Goal: Information Seeking & Learning: Learn about a topic

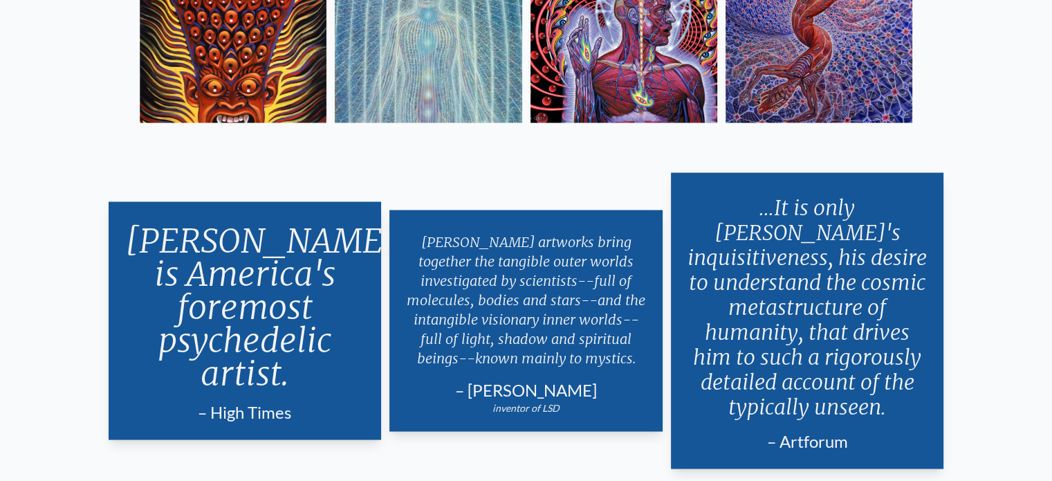
scroll to position [2576, 0]
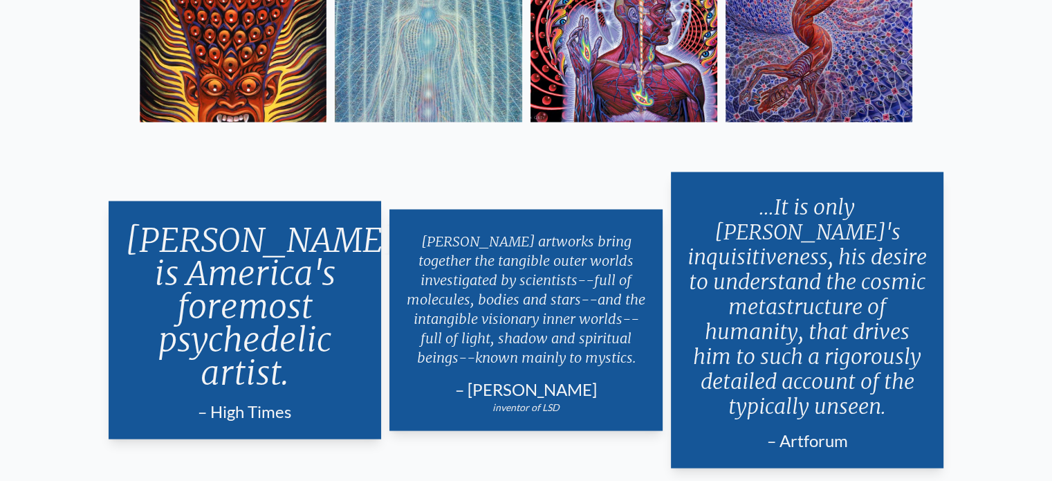
click at [820, 54] on img at bounding box center [819, 28] width 187 height 187
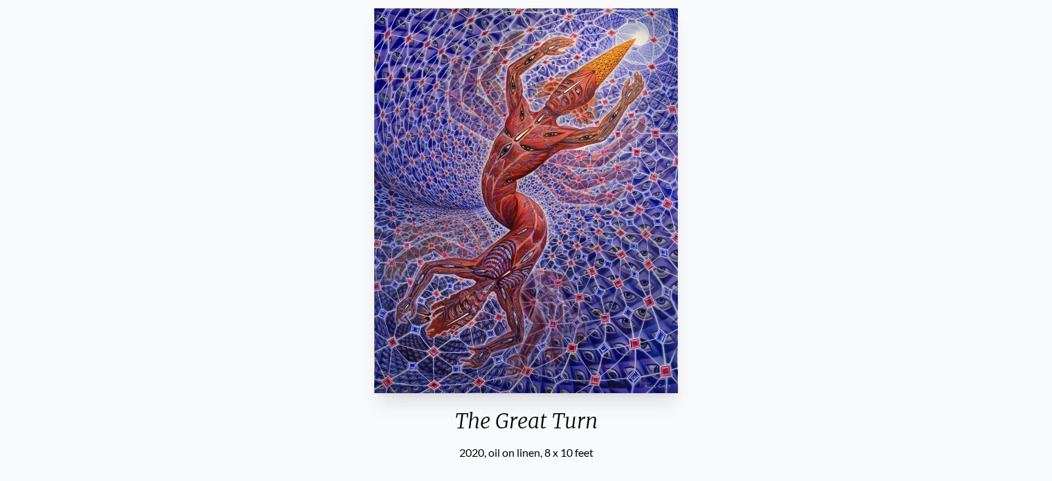
scroll to position [138, 0]
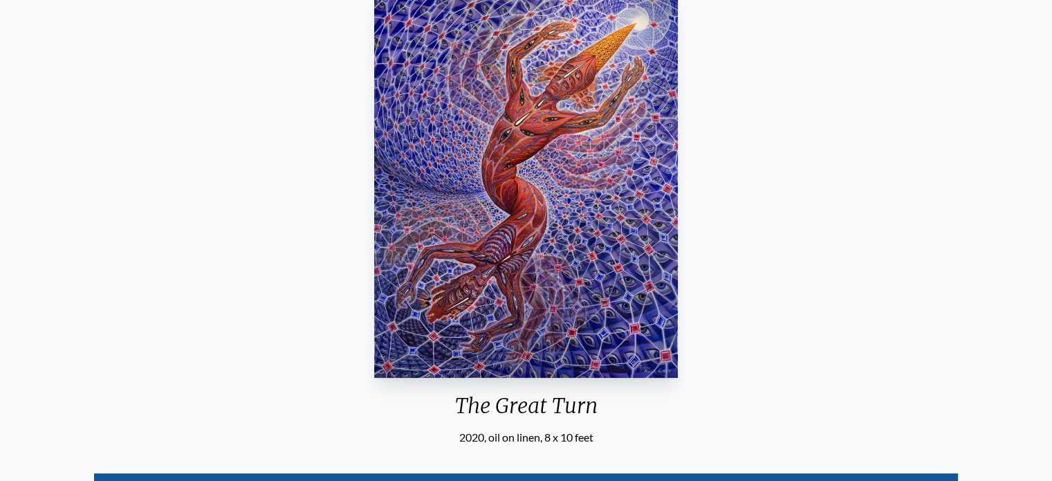
click at [537, 157] on img "29 / 33" at bounding box center [525, 185] width 303 height 385
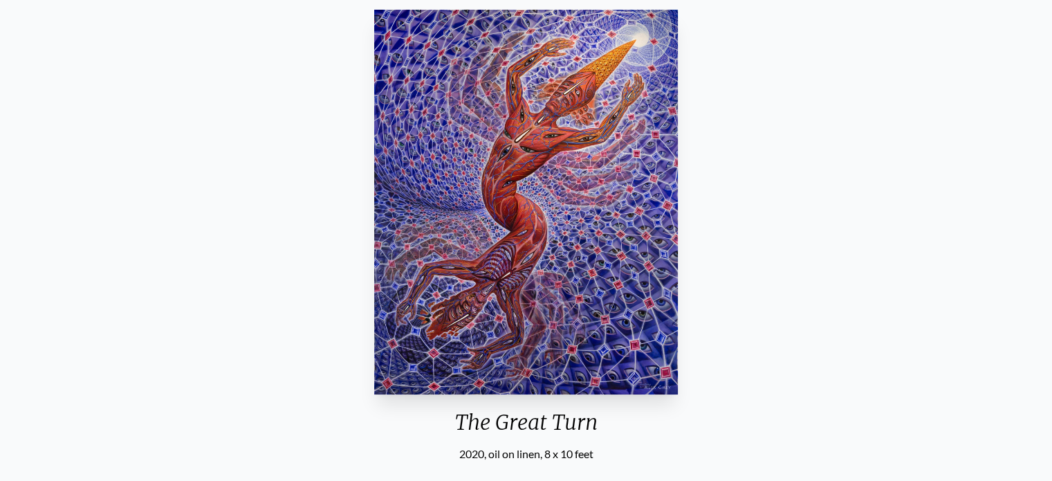
scroll to position [0, 0]
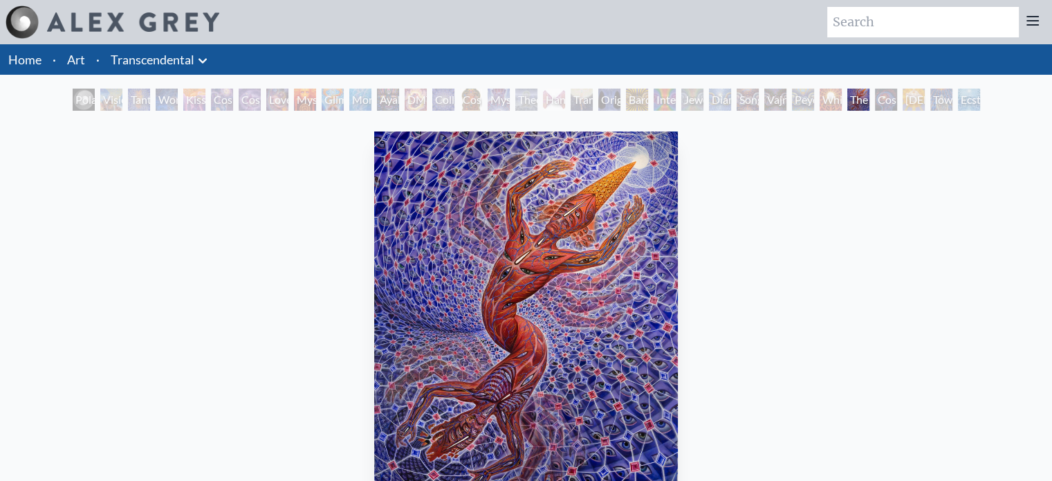
click at [131, 57] on link "Transcendental" at bounding box center [153, 59] width 84 height 19
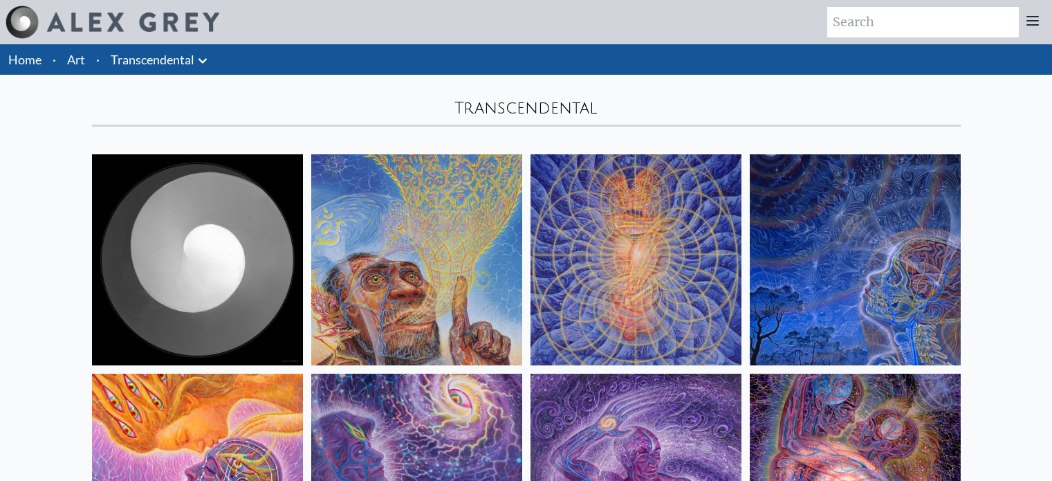
scroll to position [138, 0]
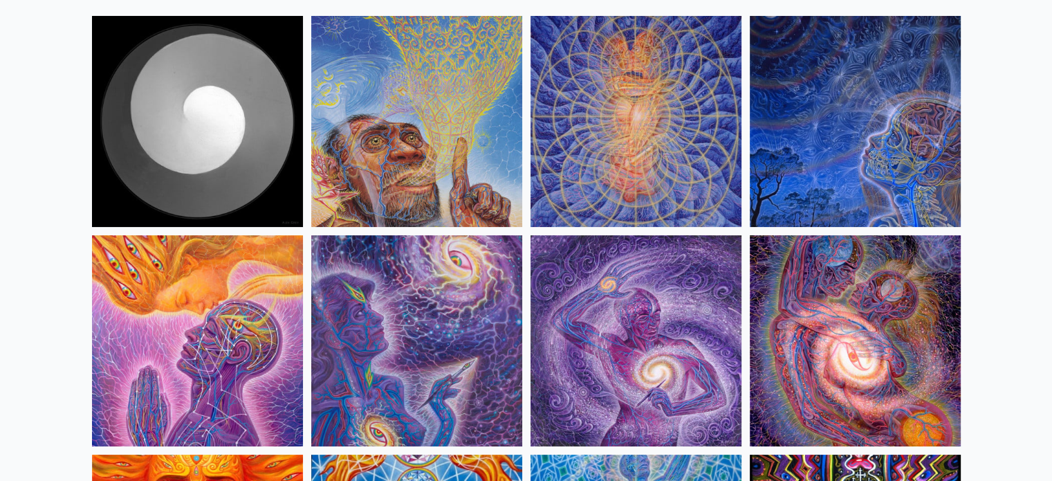
click at [884, 144] on img at bounding box center [855, 121] width 211 height 211
click at [217, 90] on img at bounding box center [197, 121] width 211 height 211
click at [454, 127] on img at bounding box center [416, 121] width 211 height 211
click at [639, 116] on img at bounding box center [636, 121] width 211 height 211
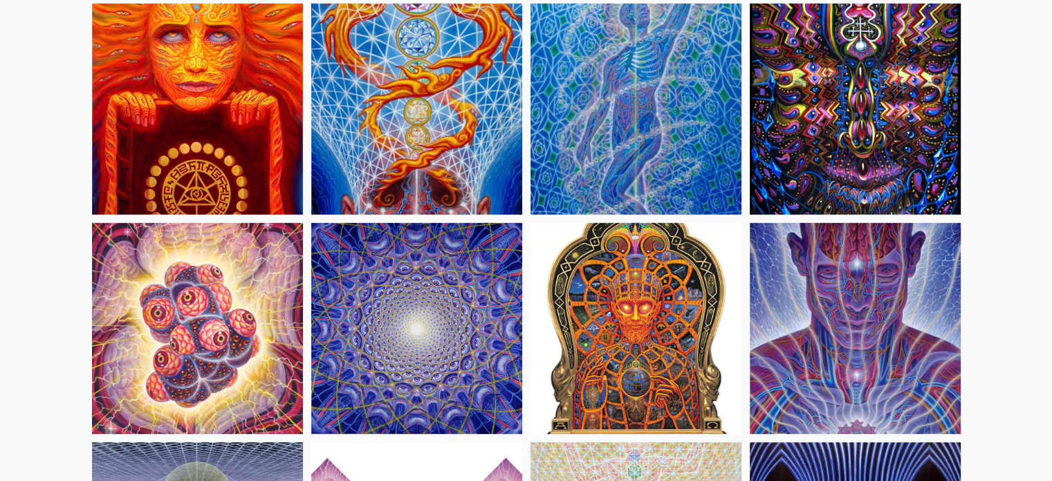
scroll to position [623, 0]
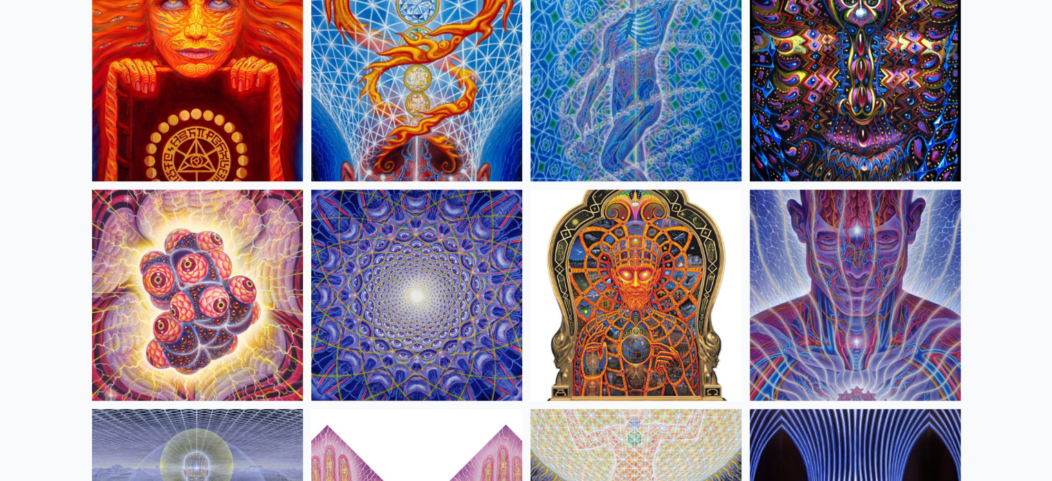
click at [212, 102] on img at bounding box center [197, 75] width 211 height 211
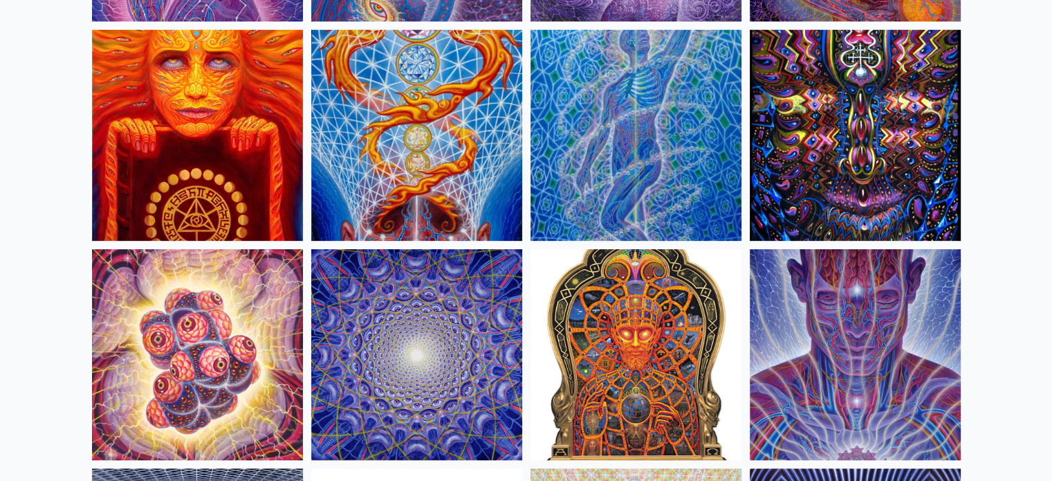
scroll to position [484, 0]
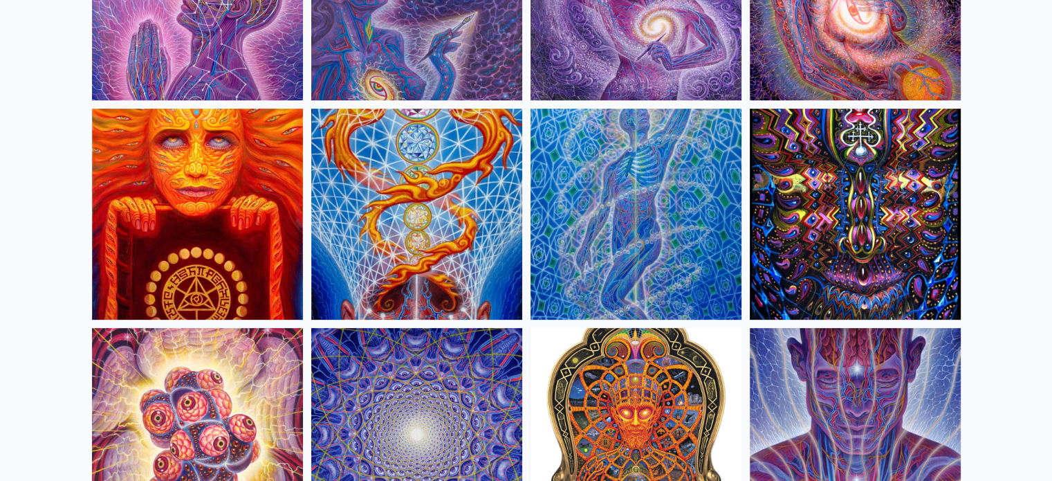
click at [866, 196] on img at bounding box center [855, 214] width 211 height 211
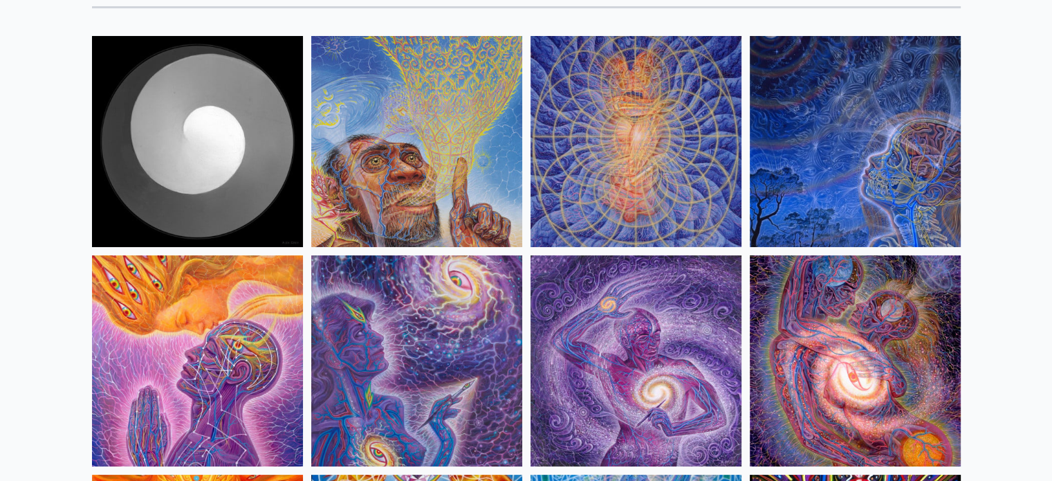
scroll to position [0, 0]
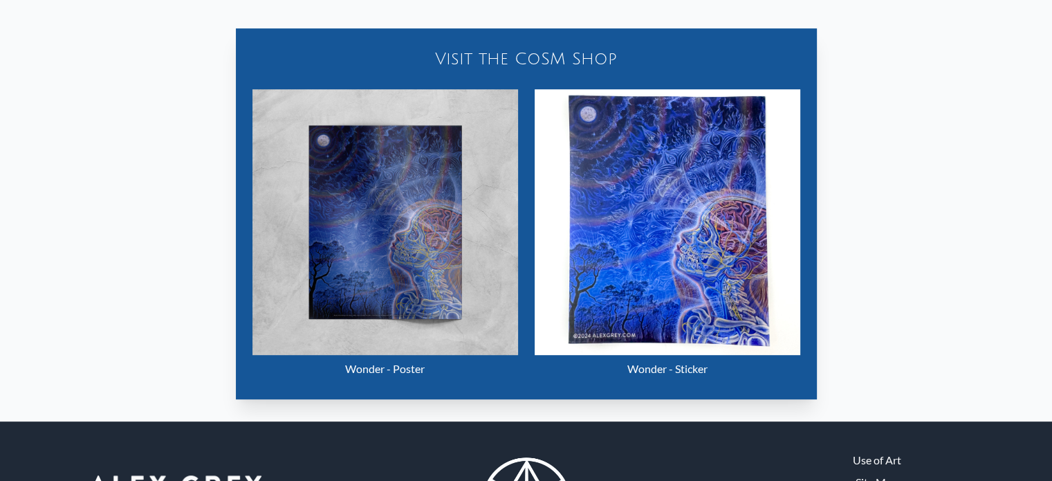
scroll to position [614, 0]
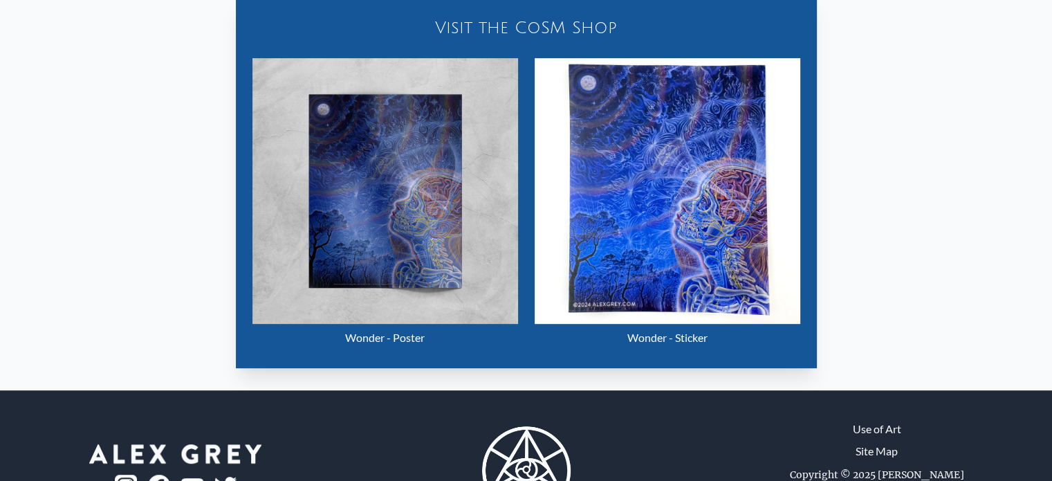
click at [372, 184] on img "4 / 33" at bounding box center [386, 191] width 266 height 266
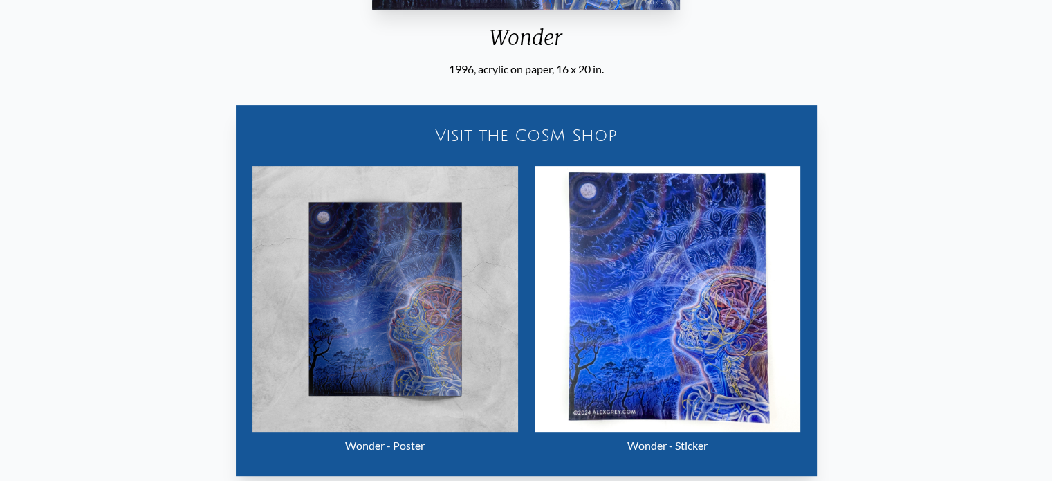
scroll to position [338, 0]
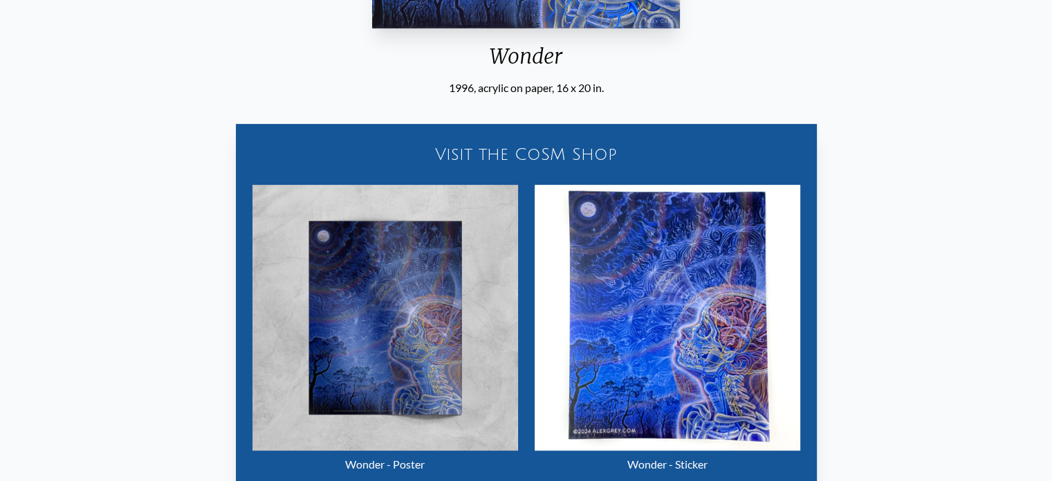
scroll to position [338, 0]
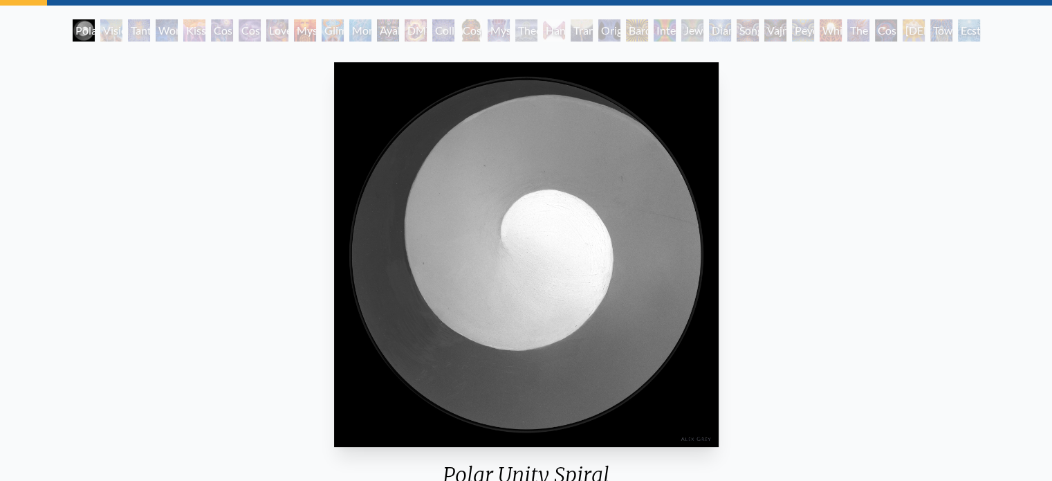
scroll to position [69, 0]
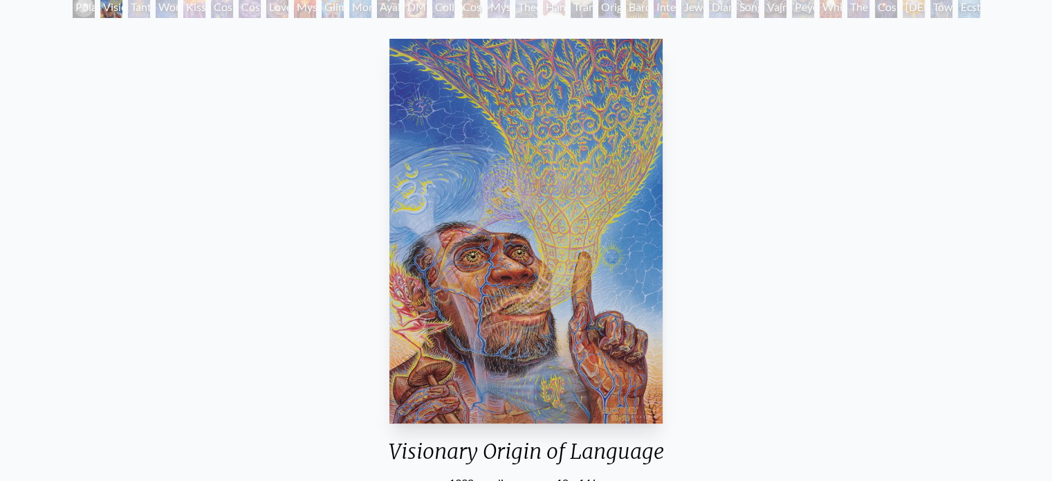
scroll to position [69, 0]
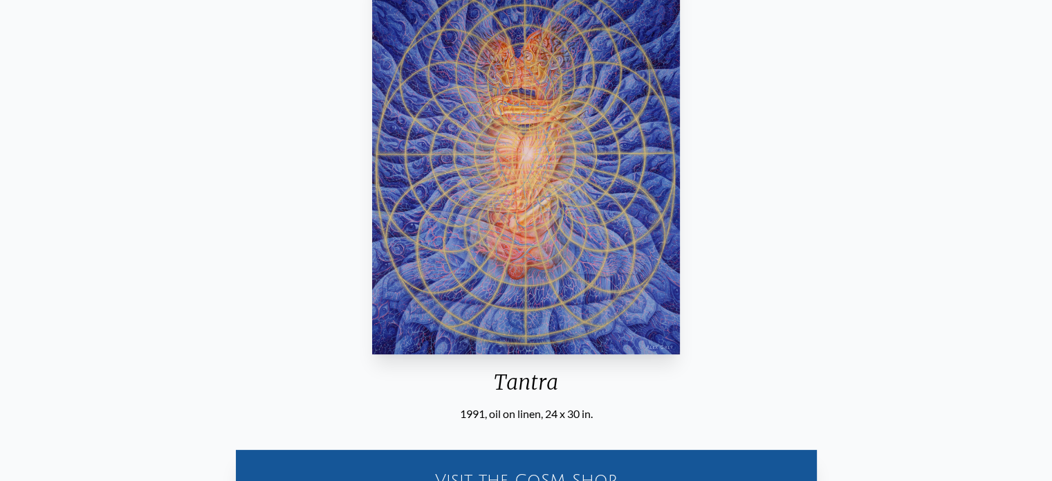
scroll to position [138, 0]
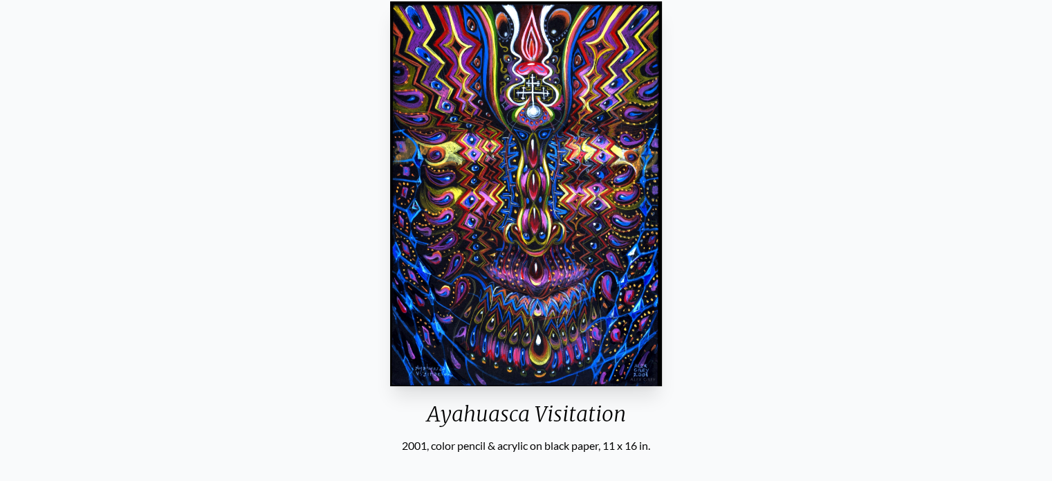
scroll to position [61, 0]
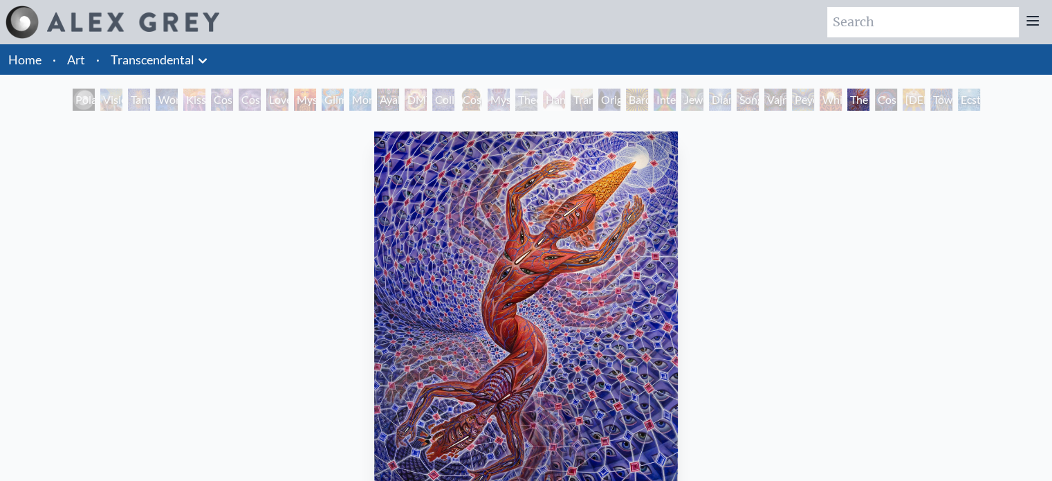
click at [604, 99] on div "Original Face" at bounding box center [610, 100] width 22 height 22
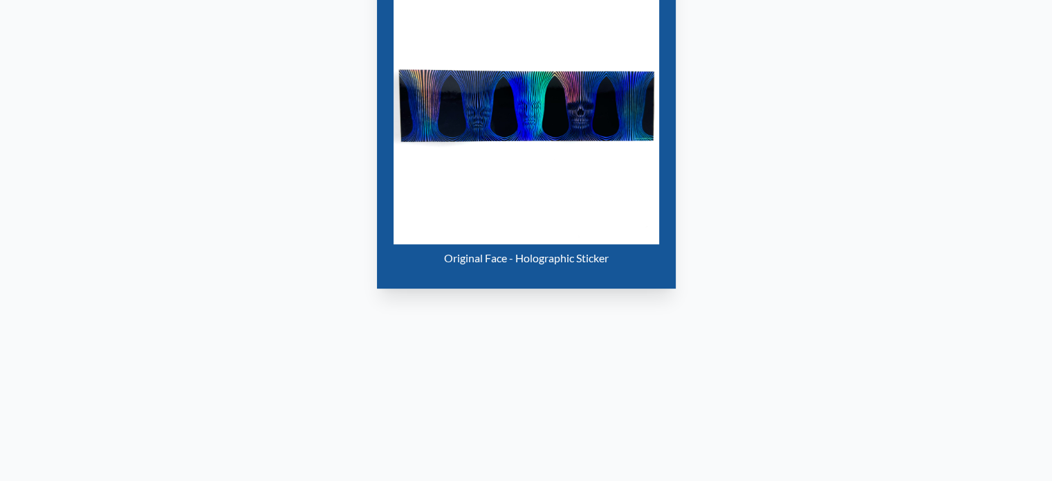
scroll to position [277, 0]
